Goal: Task Accomplishment & Management: Use online tool/utility

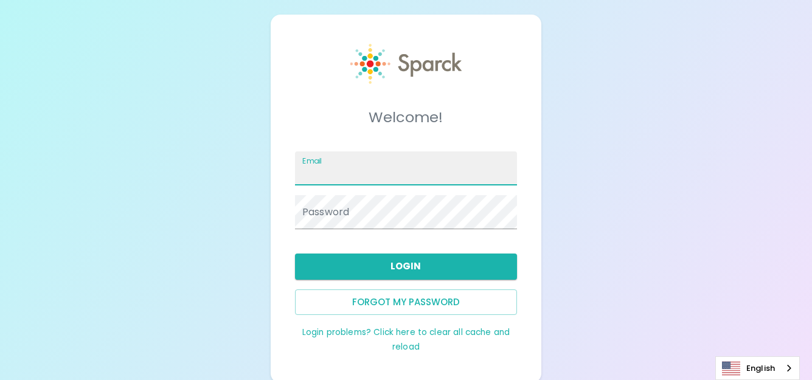
click at [361, 177] on input "Email" at bounding box center [406, 168] width 222 height 34
type input "[EMAIL_ADDRESS][DOMAIN_NAME]"
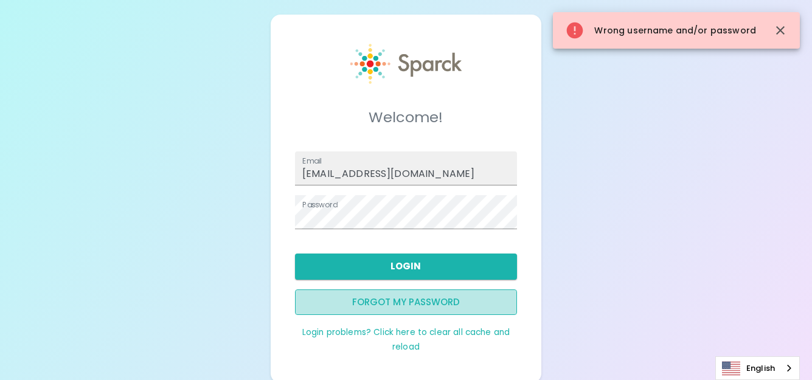
click at [395, 298] on button "Forgot my password" at bounding box center [406, 302] width 222 height 26
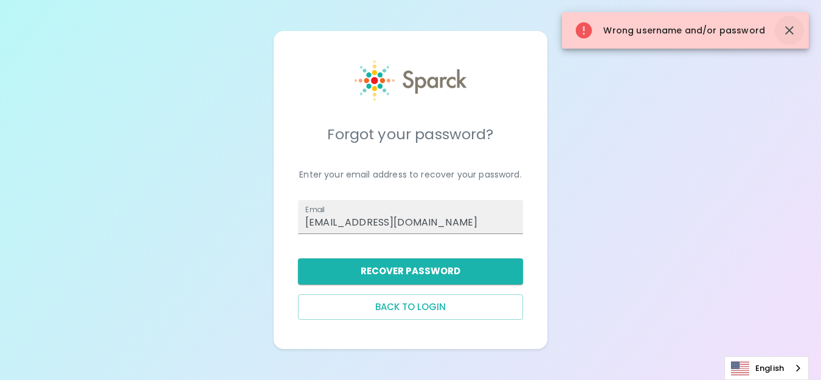
click at [792, 27] on icon "button" at bounding box center [789, 30] width 9 height 9
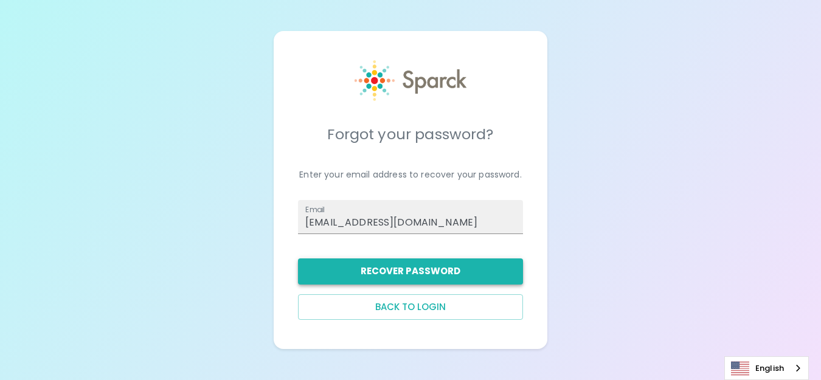
click at [401, 270] on button "Recover Password" at bounding box center [410, 271] width 225 height 26
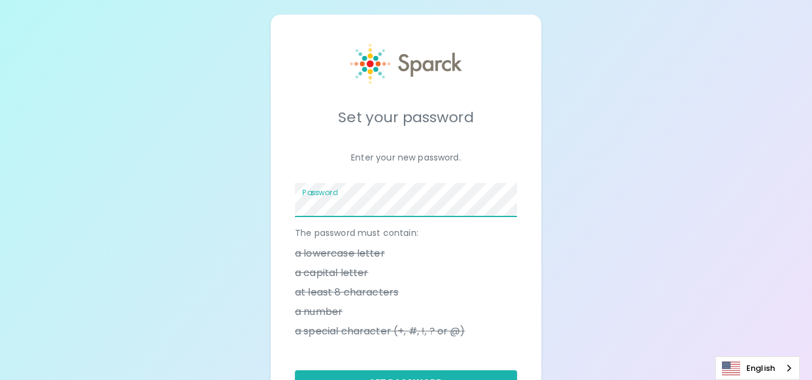
click at [719, 128] on div "Set your password Enter your new password. Password The password must contain: …" at bounding box center [406, 238] width 812 height 476
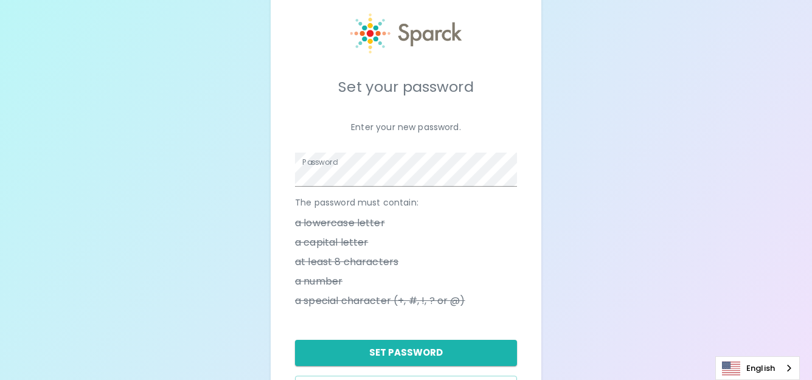
scroll to position [61, 0]
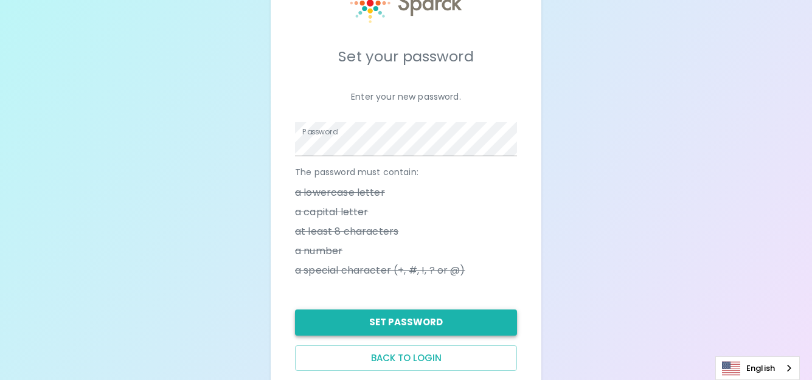
click at [474, 322] on button "Set Password" at bounding box center [406, 323] width 222 height 26
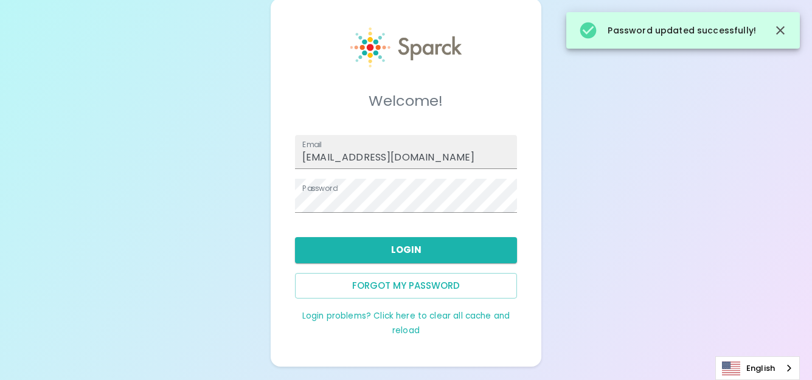
scroll to position [18, 0]
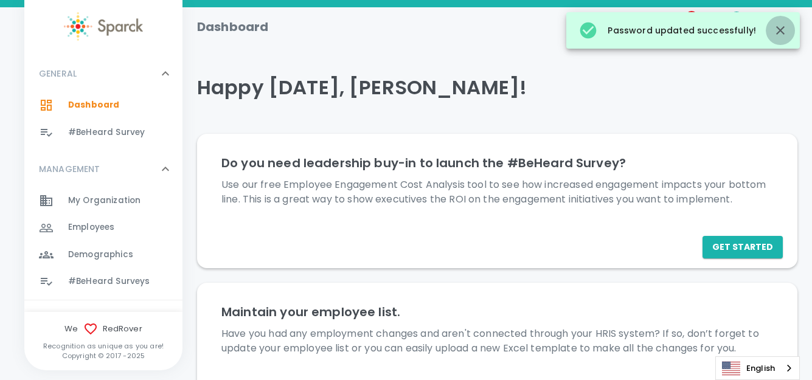
click at [788, 28] on button "button" at bounding box center [780, 30] width 29 height 29
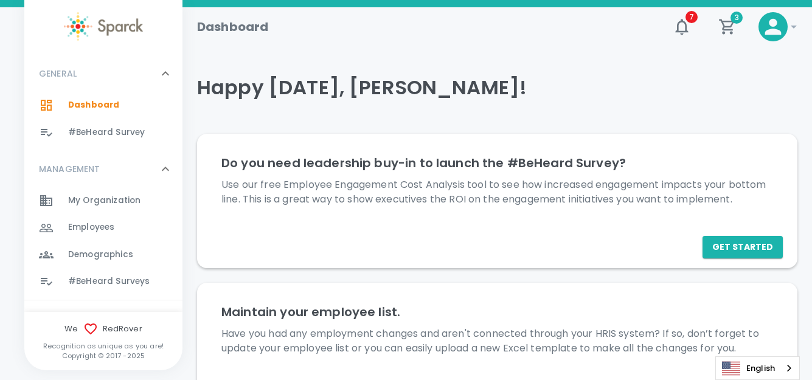
click at [103, 285] on span "#BeHeard Surveys" at bounding box center [108, 281] width 81 height 12
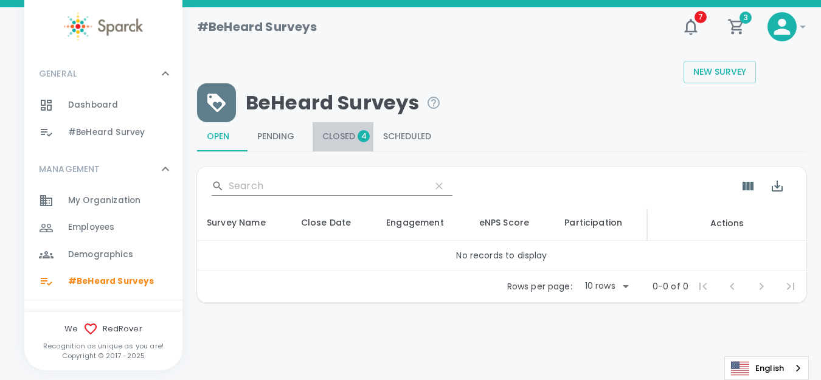
click at [348, 136] on span "Closed 4" at bounding box center [342, 136] width 41 height 11
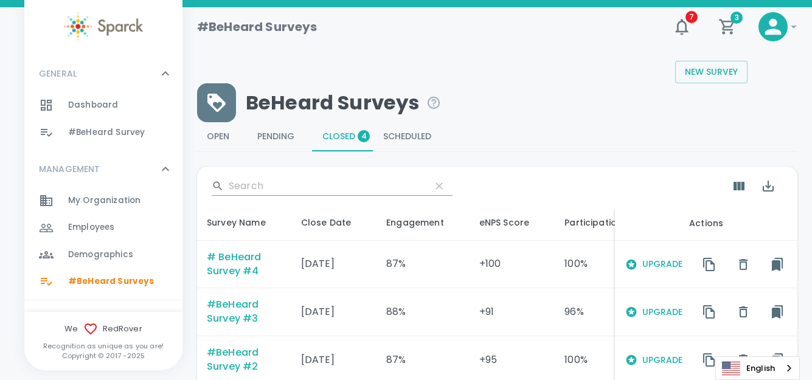
click at [230, 257] on div "# BeHeard Survey #4" at bounding box center [244, 265] width 75 height 28
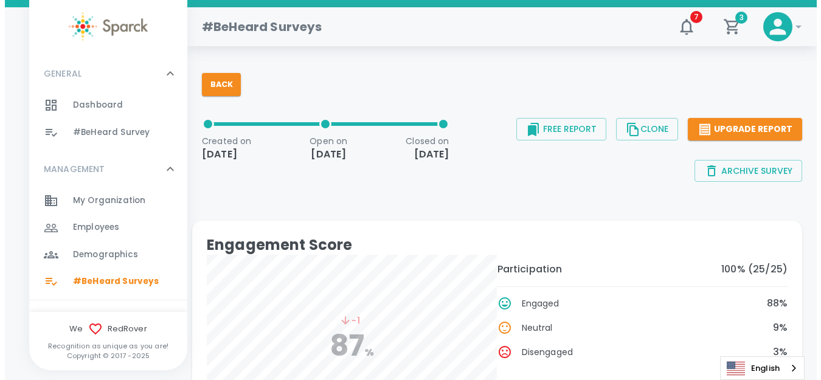
scroll to position [61, 0]
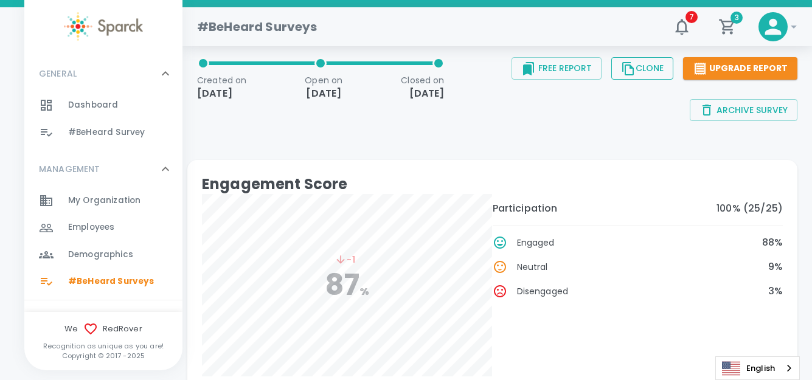
click at [651, 69] on button "Clone" at bounding box center [642, 68] width 62 height 23
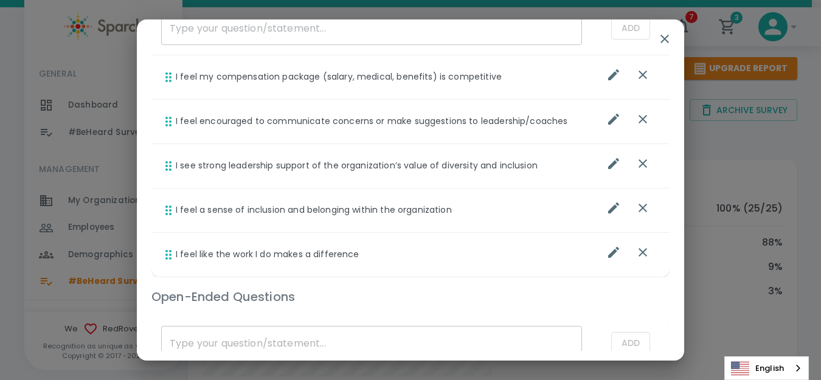
scroll to position [635, 0]
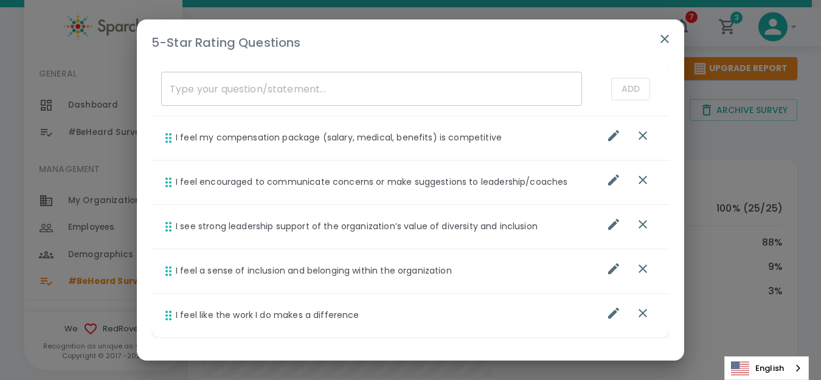
click at [667, 38] on icon "button" at bounding box center [664, 39] width 15 height 15
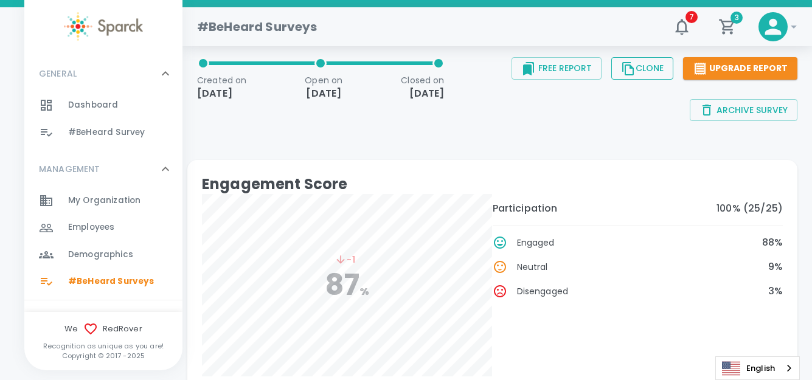
click at [650, 69] on button "Clone" at bounding box center [642, 68] width 62 height 23
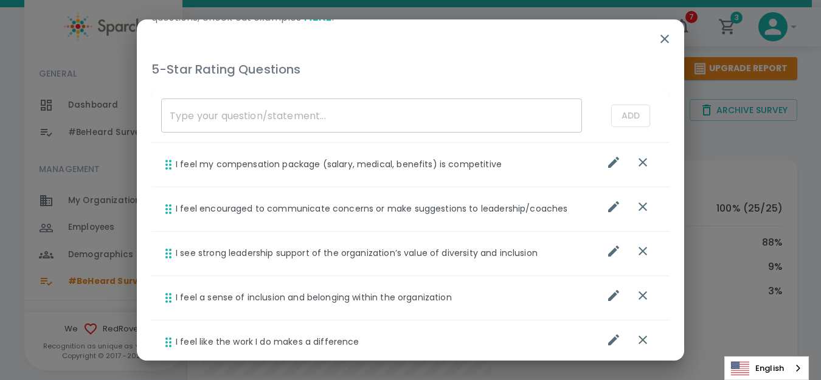
scroll to position [669, 0]
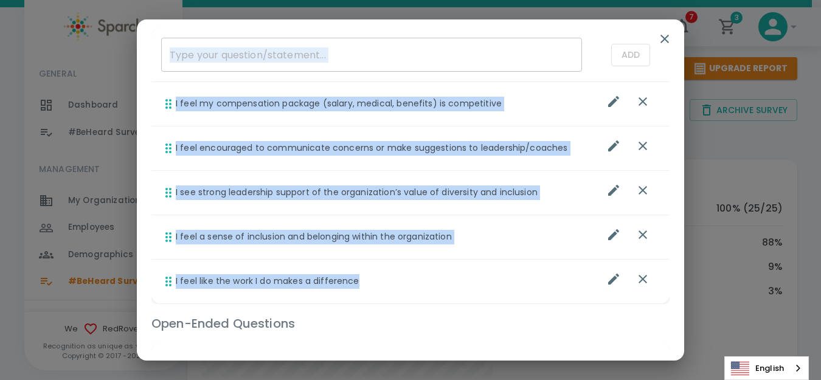
drag, startPoint x: 155, startPoint y: 74, endPoint x: 417, endPoint y: 255, distance: 318.7
click at [417, 269] on tbody "​ Add I feel my compensation package (salary, medical, benefits) is competitive…" at bounding box center [410, 166] width 518 height 276
copy tbody "​ Add I feel my compensation package (salary, medical, benefits) is competitive…"
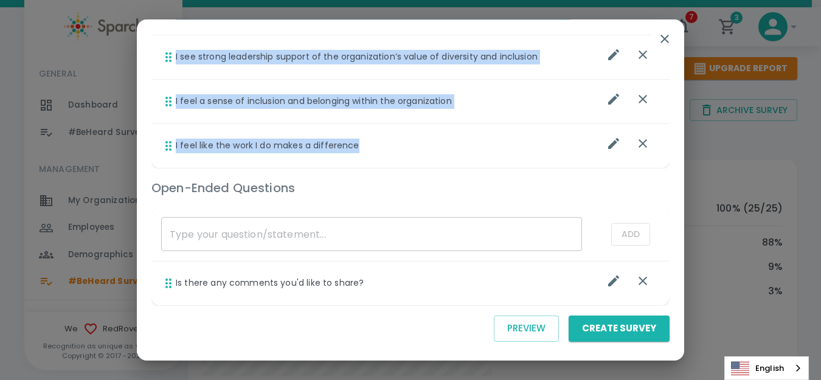
scroll to position [817, 0]
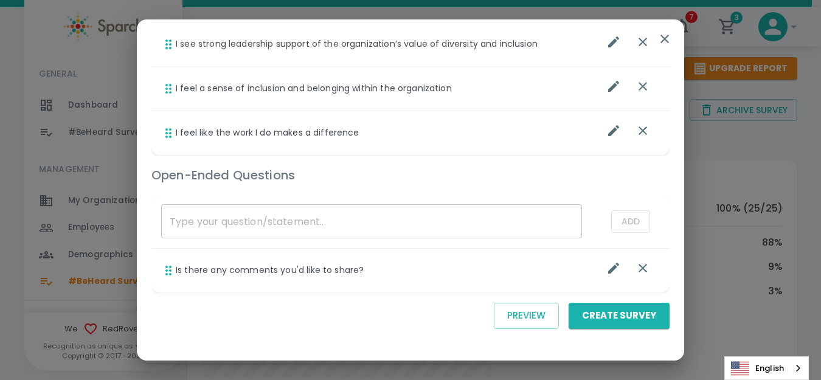
click at [330, 219] on input "list table" at bounding box center [371, 221] width 421 height 34
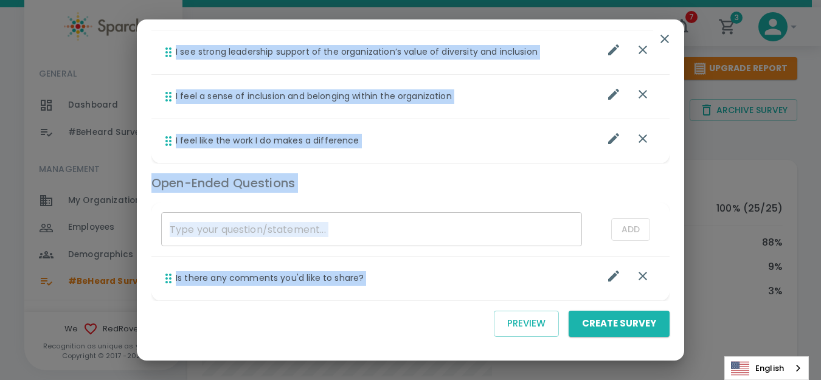
scroll to position [812, 0]
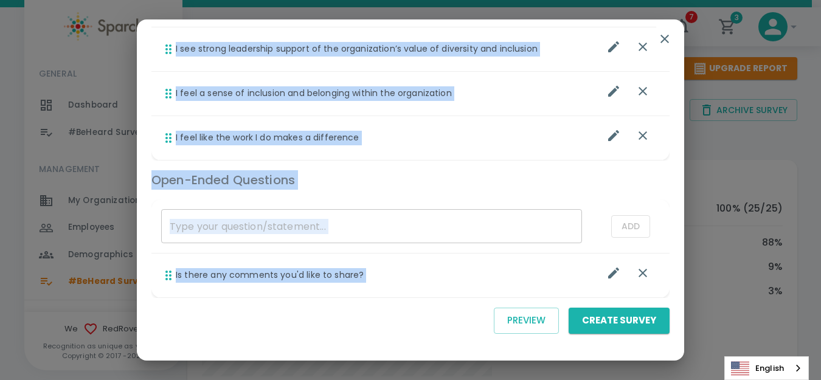
drag, startPoint x: 150, startPoint y: 101, endPoint x: 386, endPoint y: 291, distance: 302.7
copy div "5-Star Rating Questions ​ Add I feel my compensation package (salary, medical, …"
